Goal: Entertainment & Leisure: Browse casually

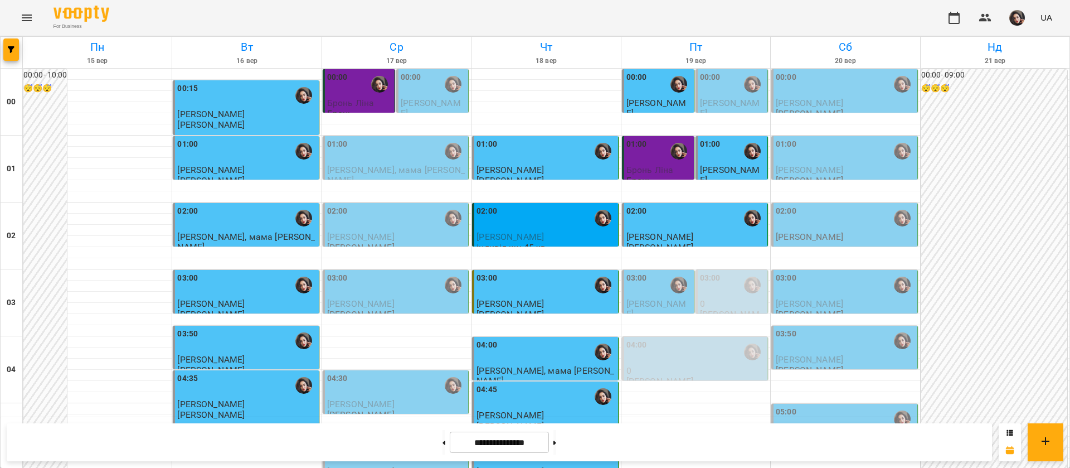
click at [885, 256] on div at bounding box center [845, 252] width 149 height 11
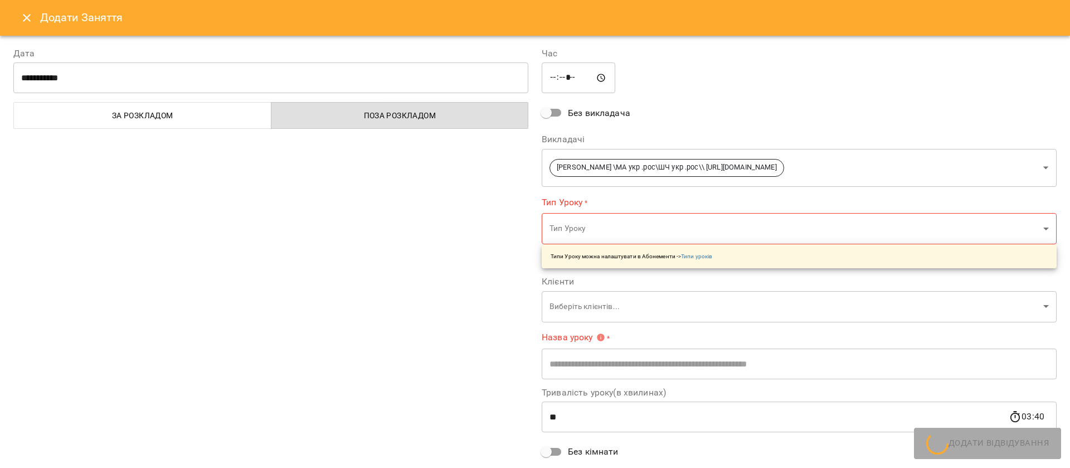
type input "**********"
click at [195, 50] on label "Дата" at bounding box center [270, 53] width 515 height 9
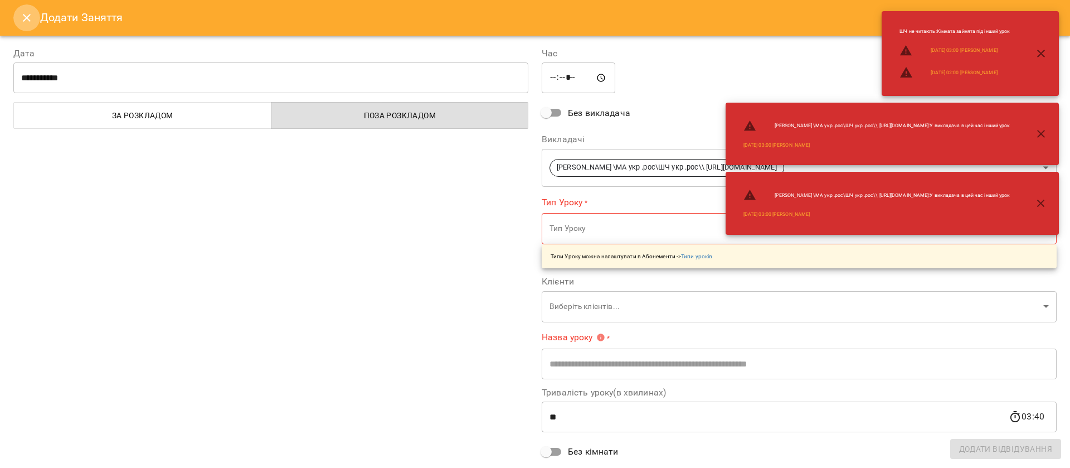
drag, startPoint x: 27, startPoint y: 13, endPoint x: 44, endPoint y: 14, distance: 16.8
click at [28, 12] on icon "Close" at bounding box center [26, 17] width 13 height 13
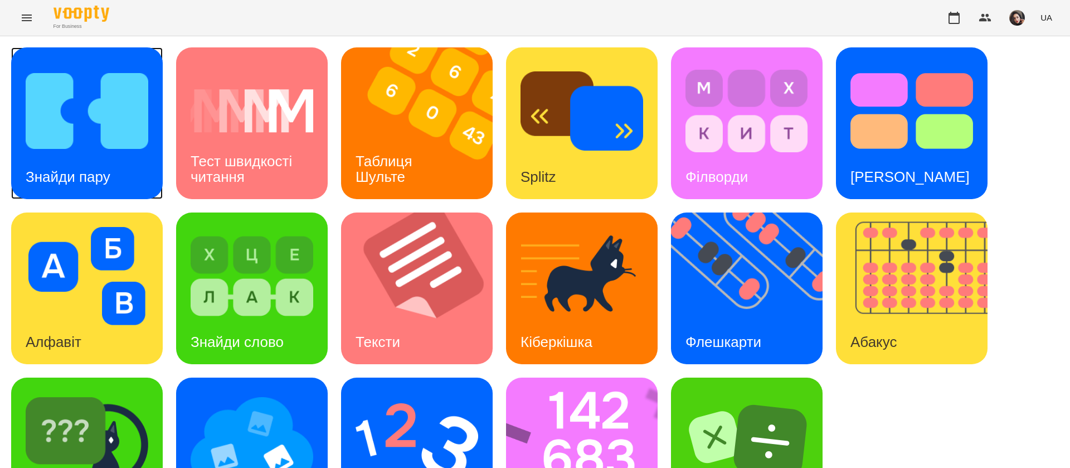
click at [115, 150] on img at bounding box center [87, 111] width 123 height 98
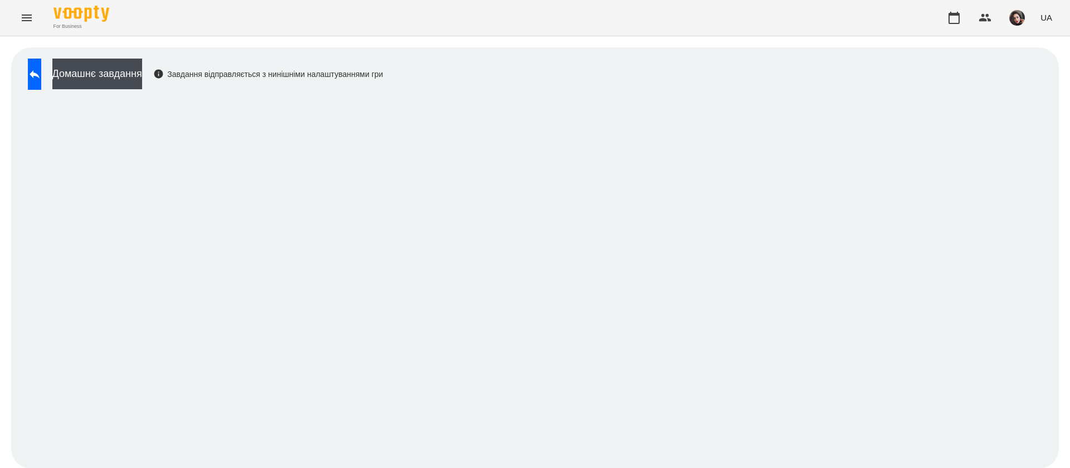
scroll to position [1, 0]
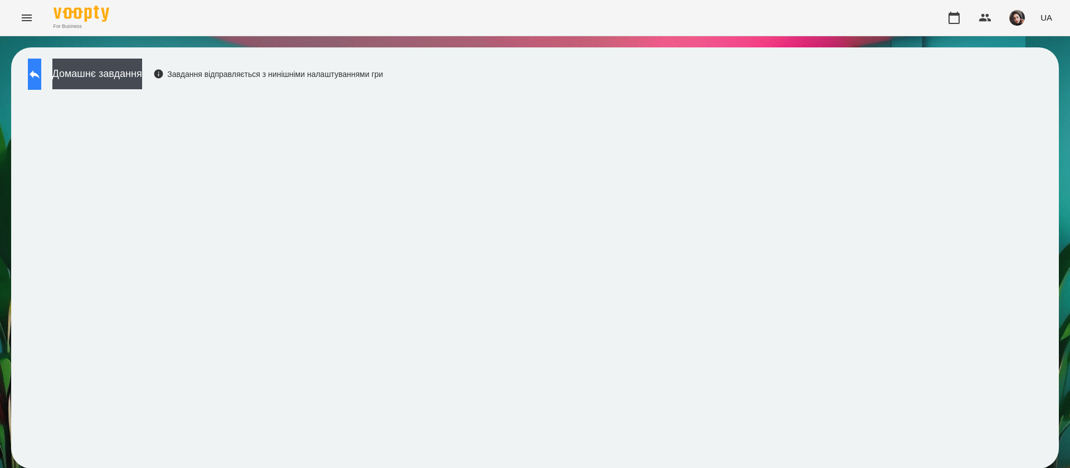
click at [38, 71] on button at bounding box center [34, 74] width 13 height 31
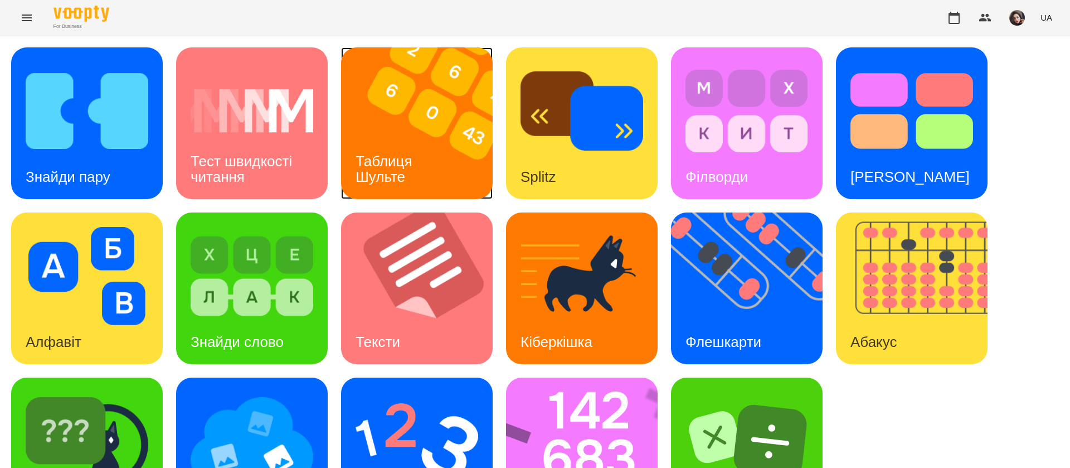
click at [385, 120] on img at bounding box center [424, 123] width 166 height 152
